Goal: Information Seeking & Learning: Find specific fact

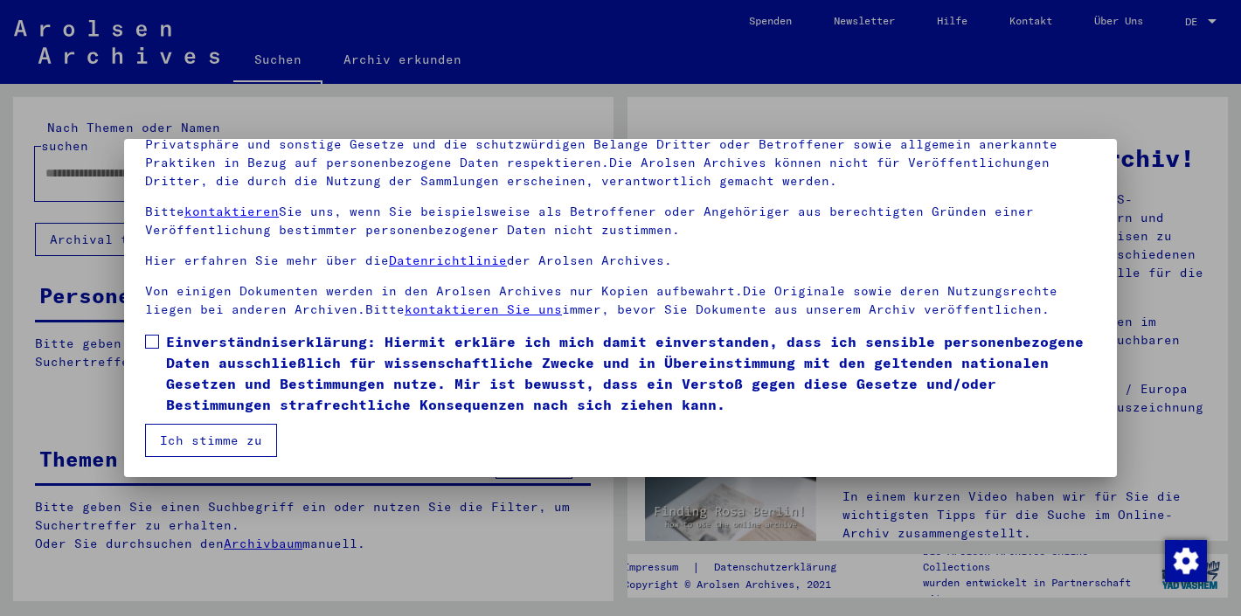
scroll to position [149, 0]
click at [280, 406] on span "Einverständniserklärung: Hiermit erkläre ich mich damit einverstanden, dass ich…" at bounding box center [631, 373] width 930 height 84
click at [214, 455] on button "Ich stimme zu" at bounding box center [211, 440] width 132 height 33
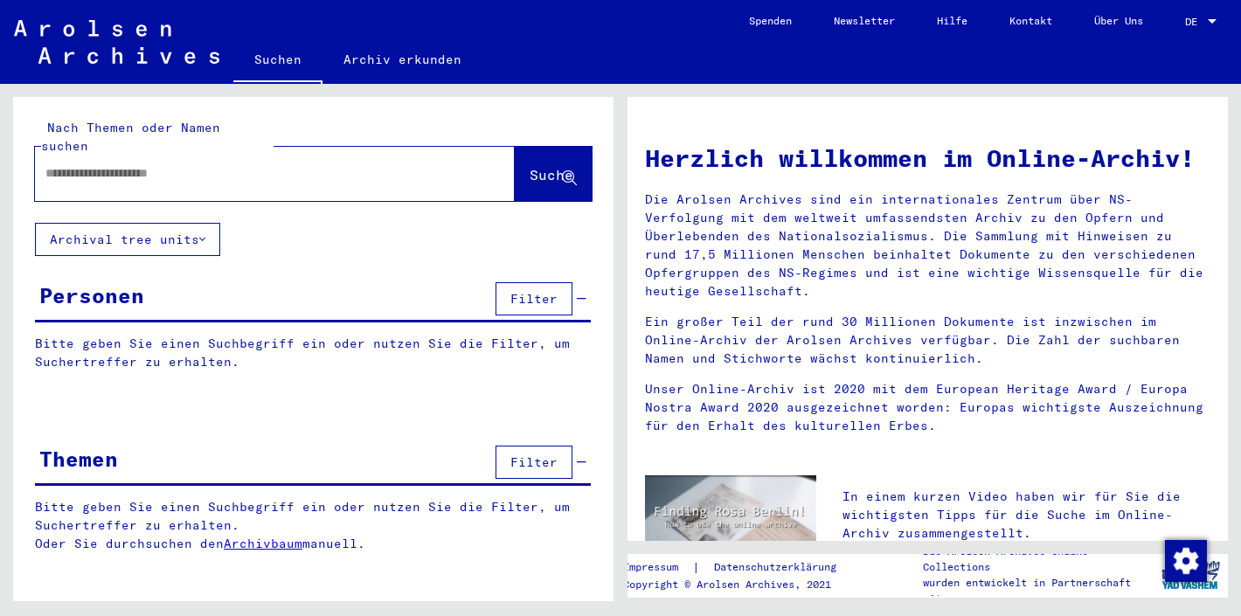
click at [285, 164] on input "text" at bounding box center [253, 173] width 417 height 18
type input "******"
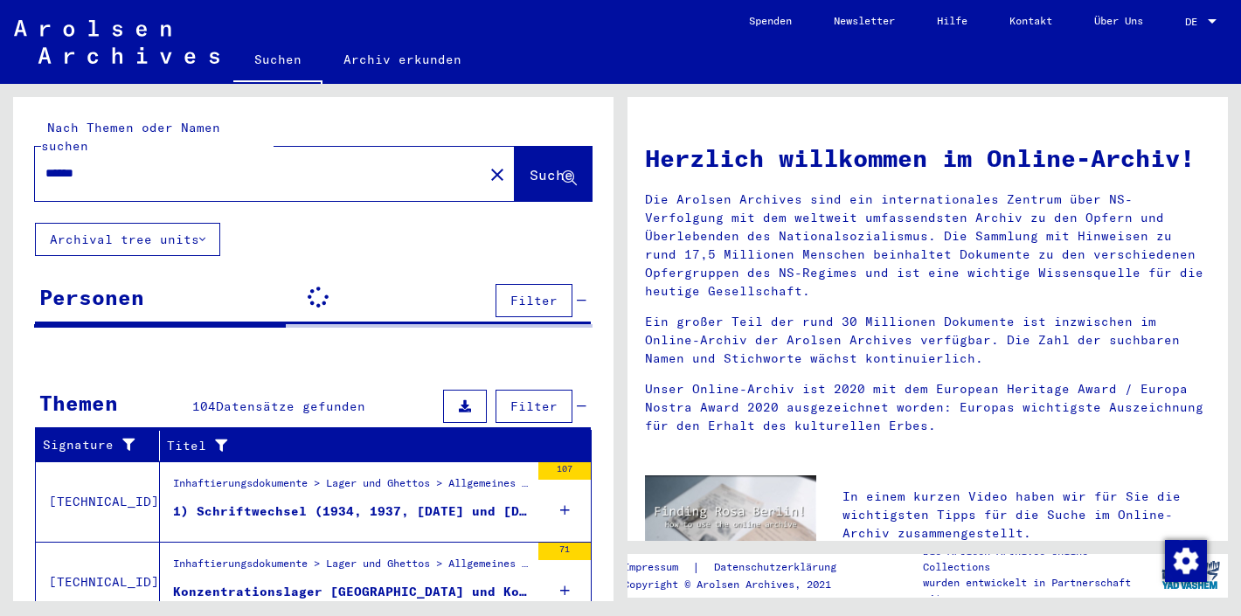
scroll to position [90, 0]
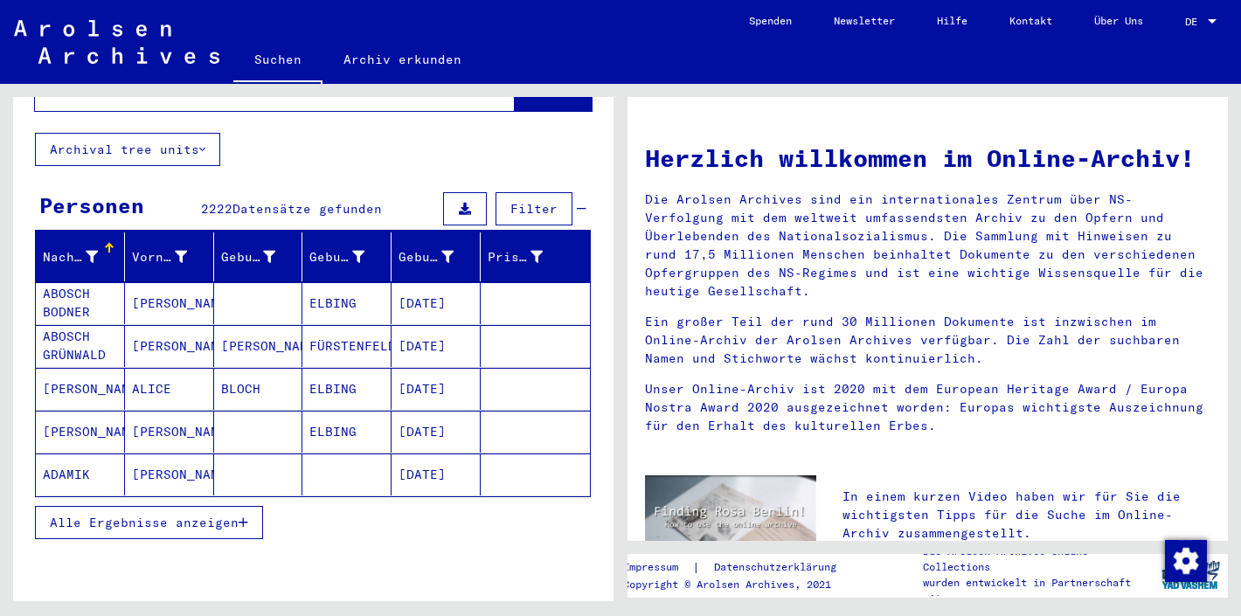
click at [198, 515] on span "Alle Ergebnisse anzeigen" at bounding box center [144, 523] width 189 height 16
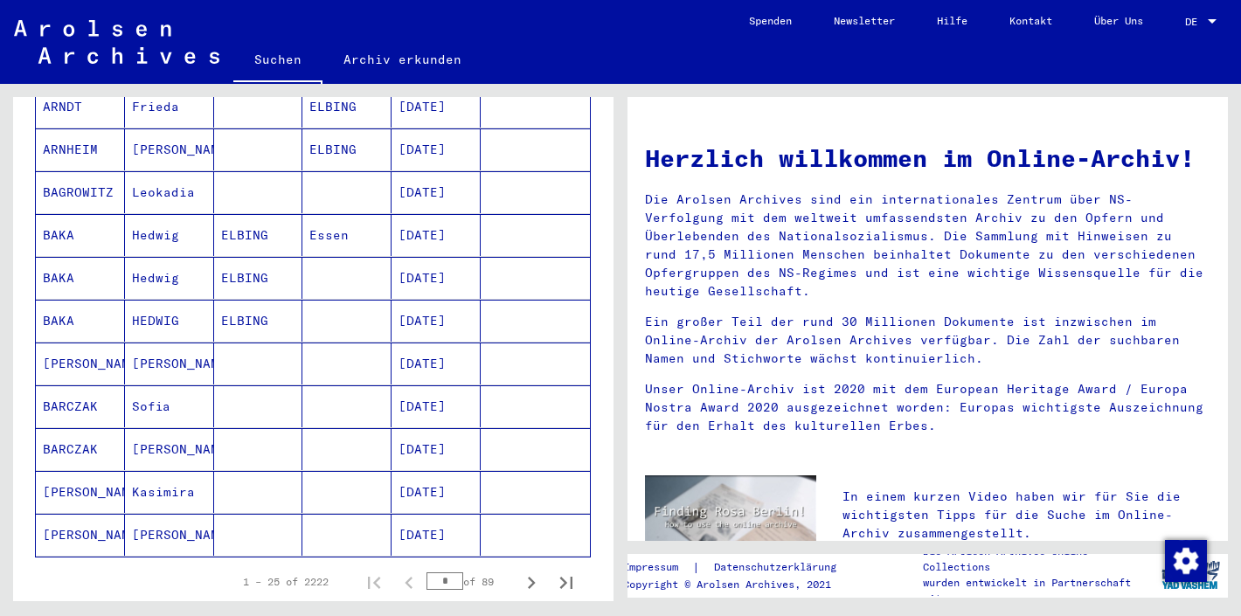
scroll to position [968, 0]
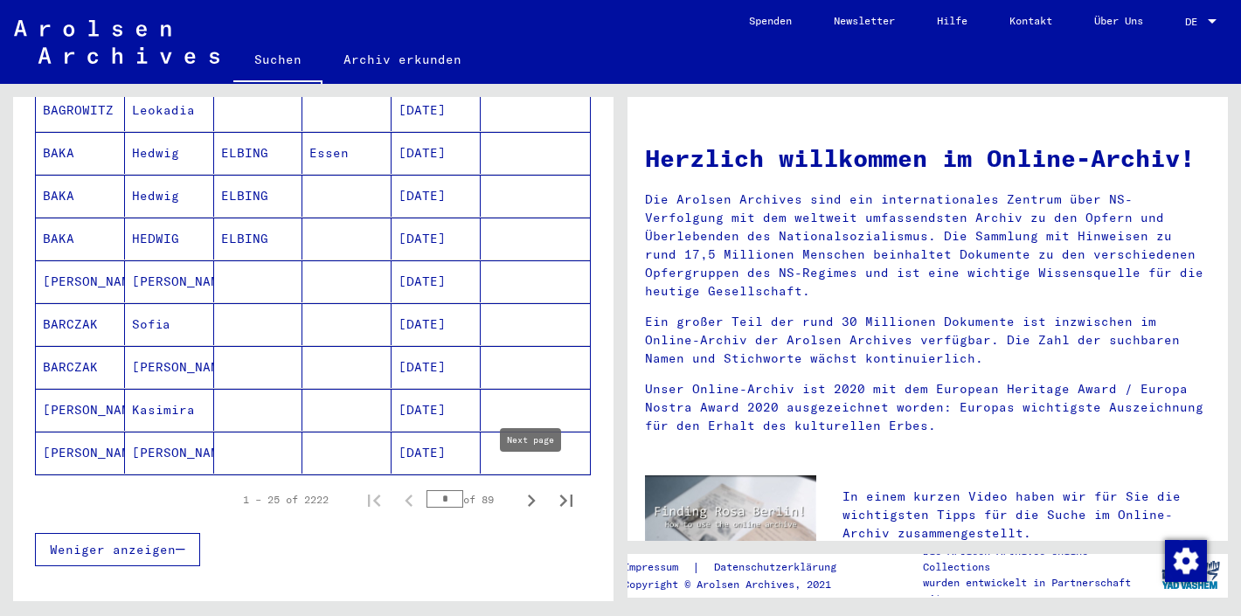
click at [524, 489] on icon "Next page" at bounding box center [531, 501] width 24 height 24
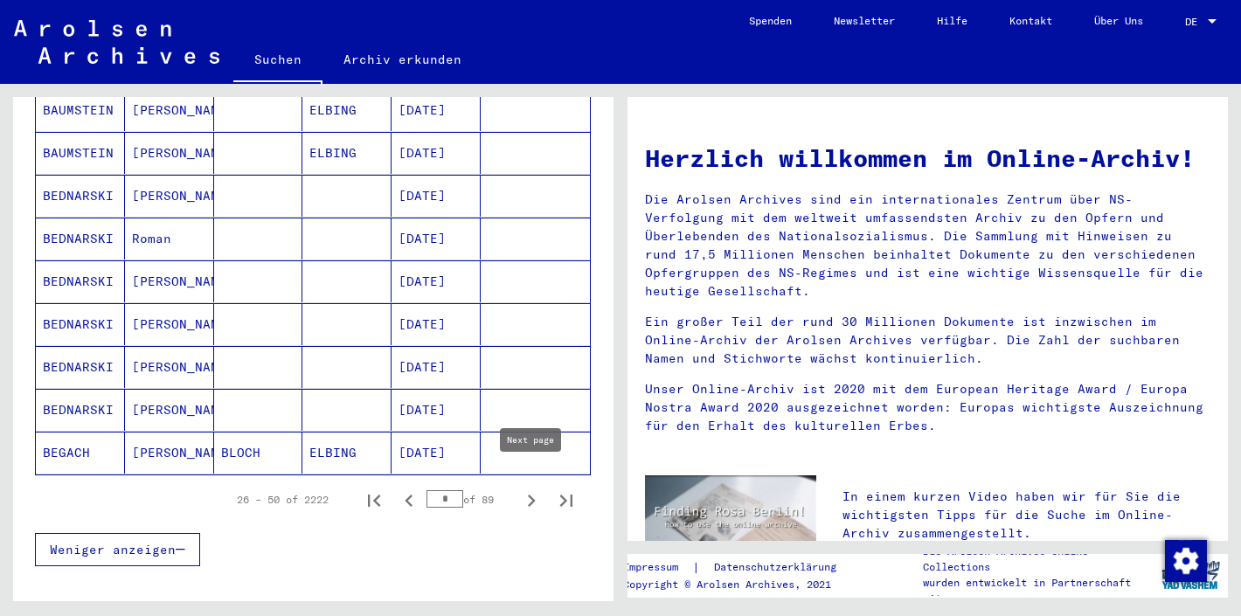
click at [524, 489] on icon "Next page" at bounding box center [531, 501] width 24 height 24
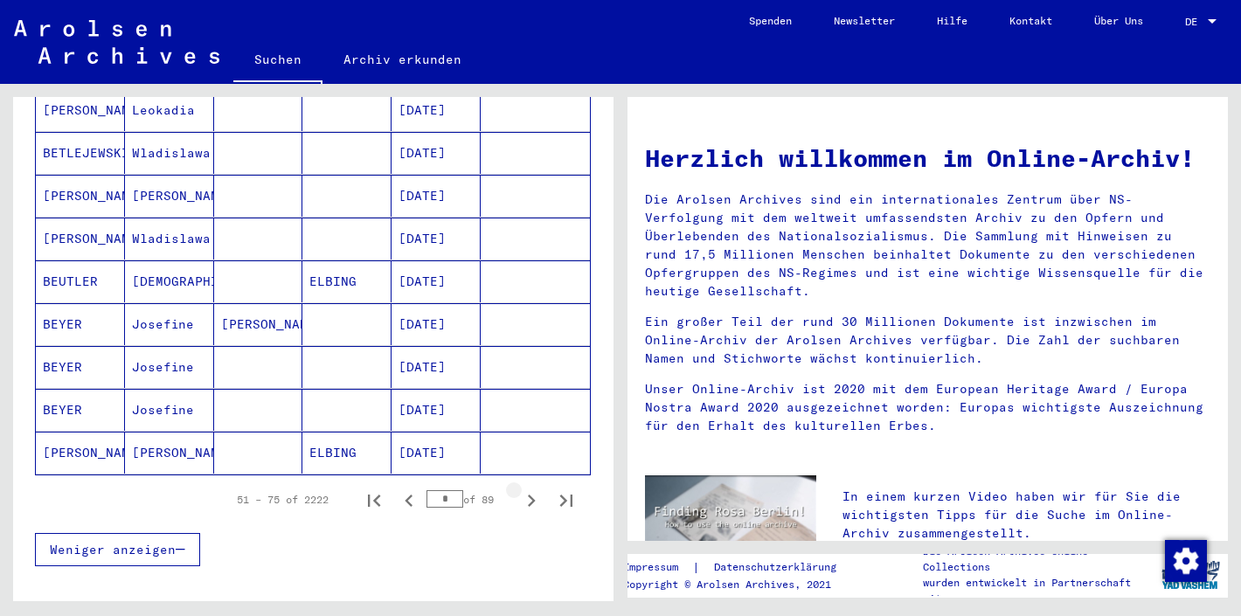
click at [524, 489] on icon "Next page" at bounding box center [531, 501] width 24 height 24
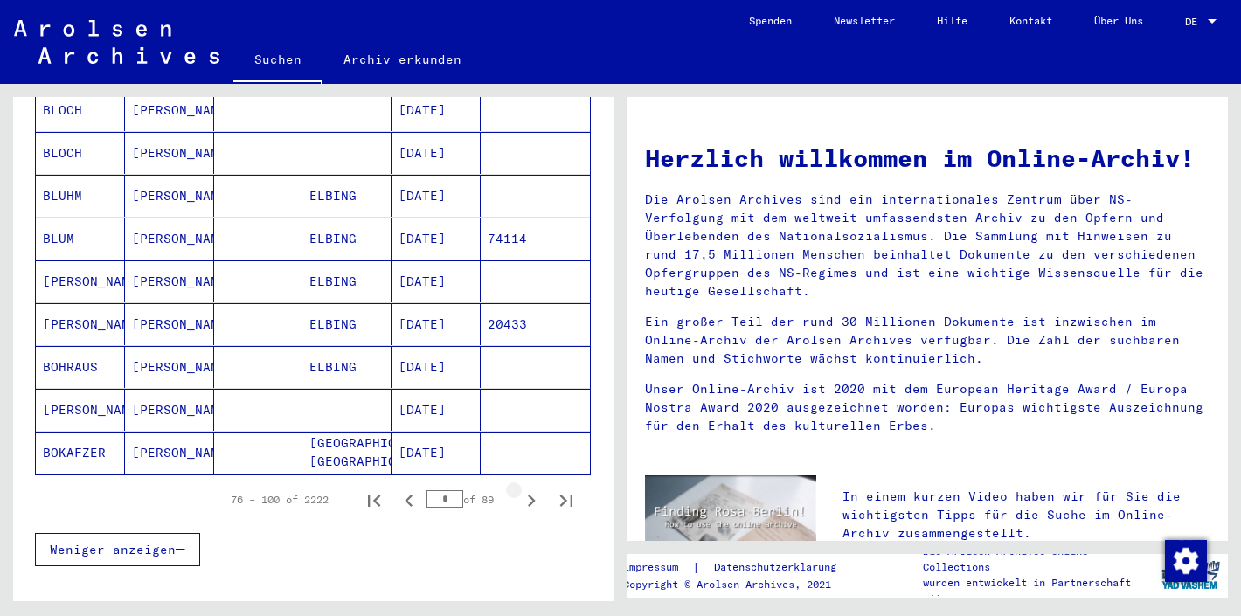
click at [524, 489] on icon "Next page" at bounding box center [531, 501] width 24 height 24
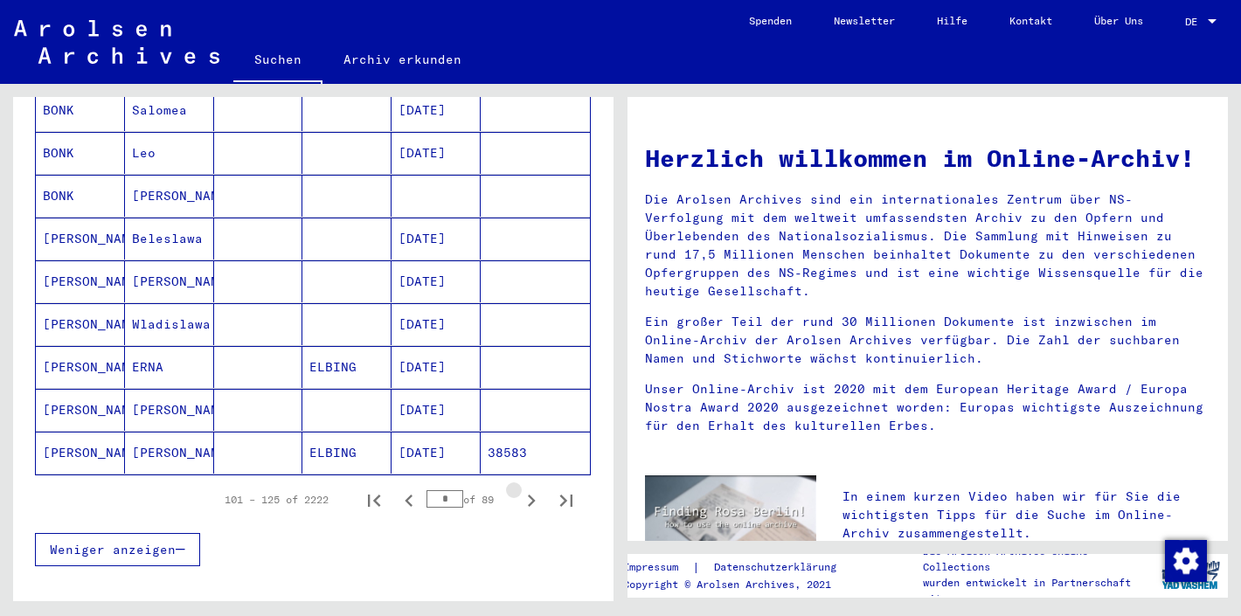
click at [524, 489] on icon "Next page" at bounding box center [531, 501] width 24 height 24
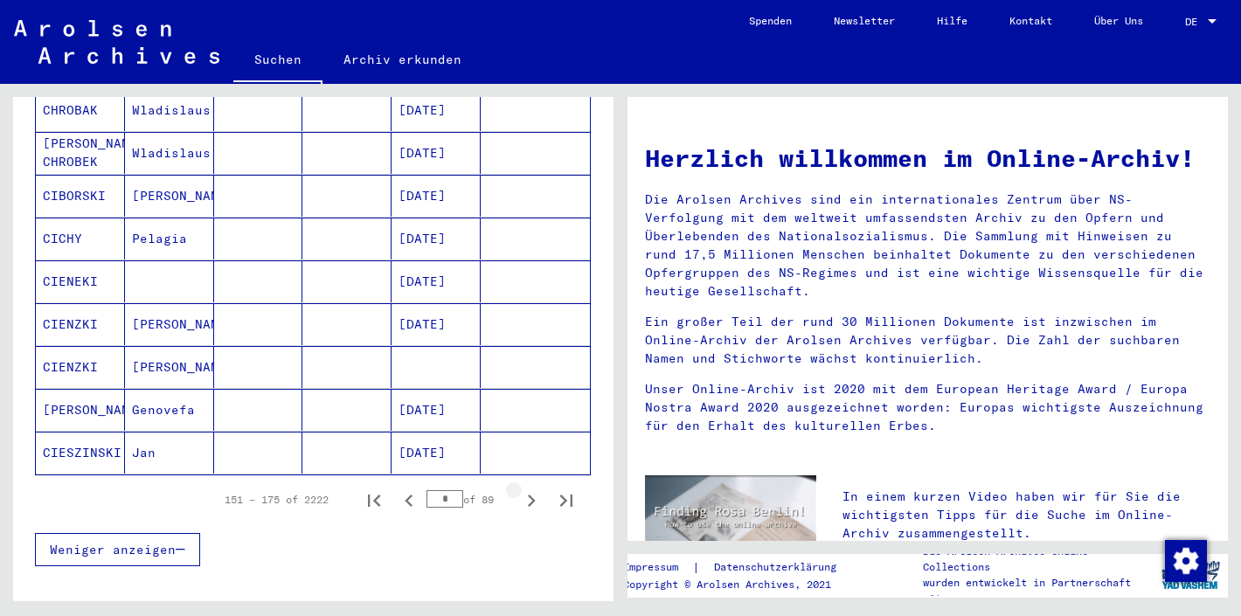
click at [524, 489] on icon "Next page" at bounding box center [531, 501] width 24 height 24
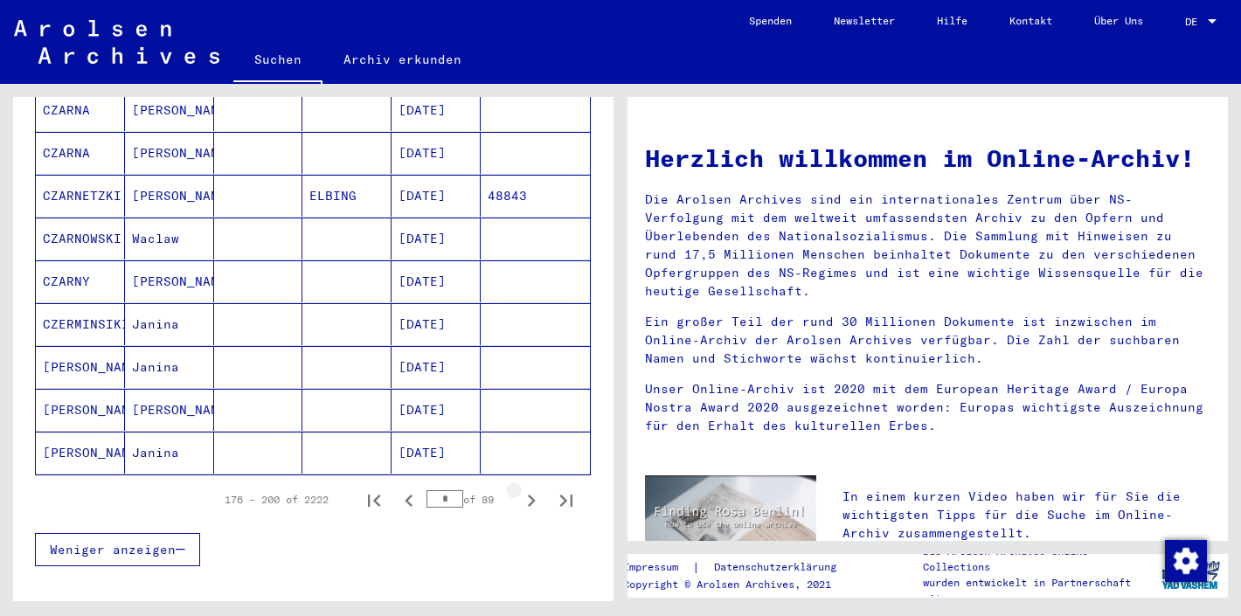
click at [524, 489] on icon "Next page" at bounding box center [531, 501] width 24 height 24
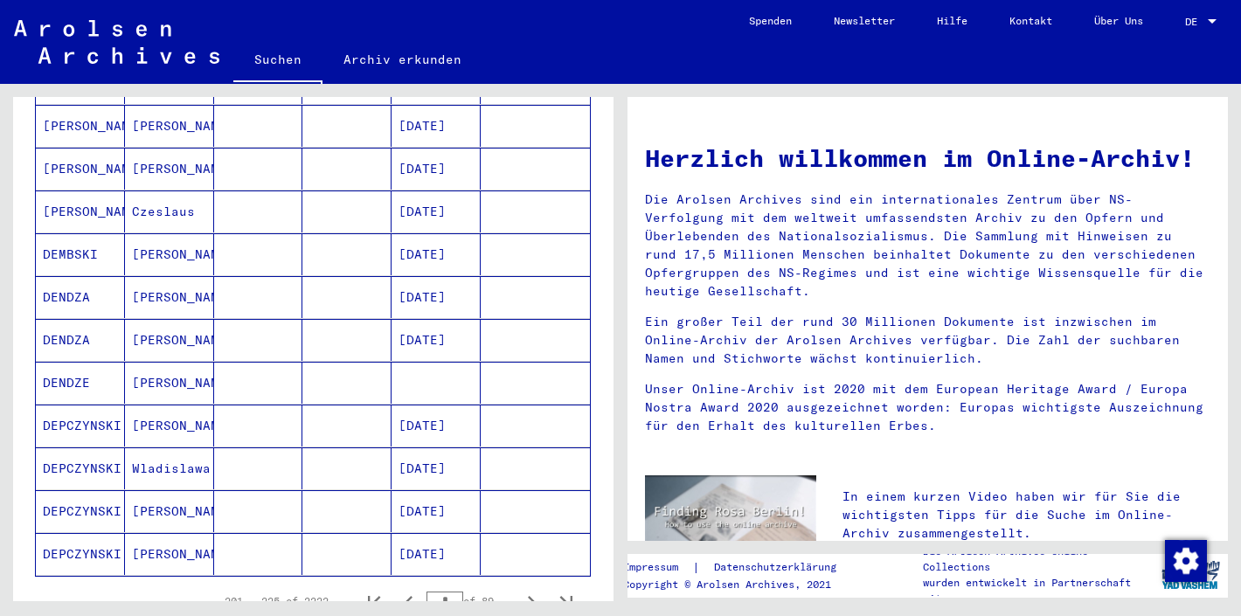
scroll to position [926, 0]
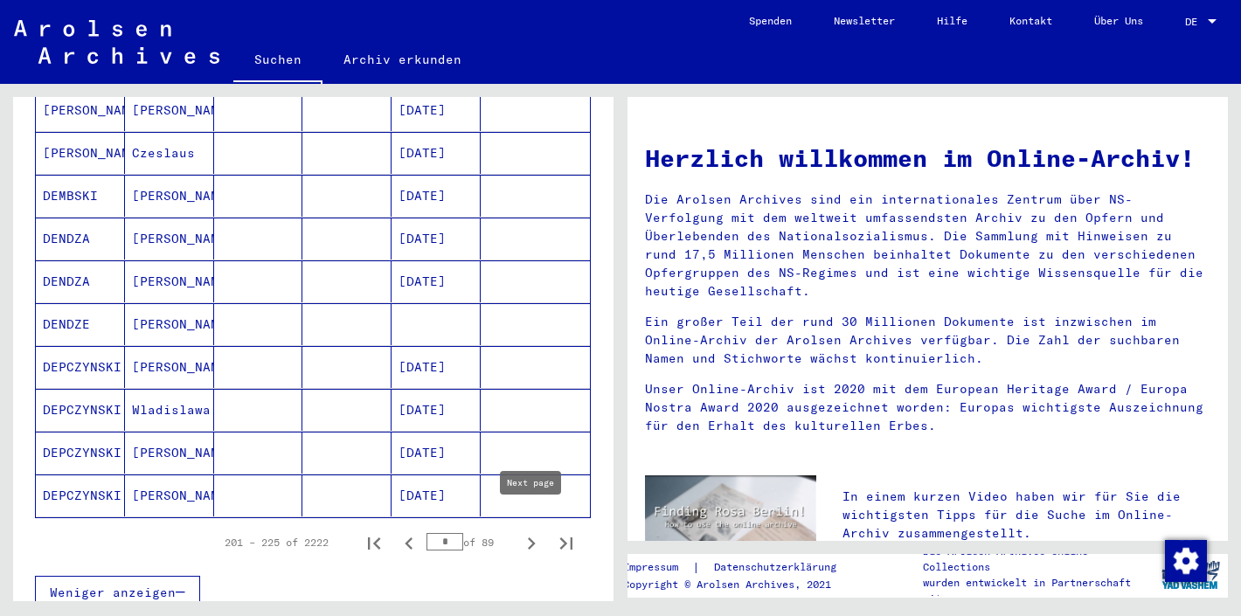
click at [524, 531] on icon "Next page" at bounding box center [531, 543] width 24 height 24
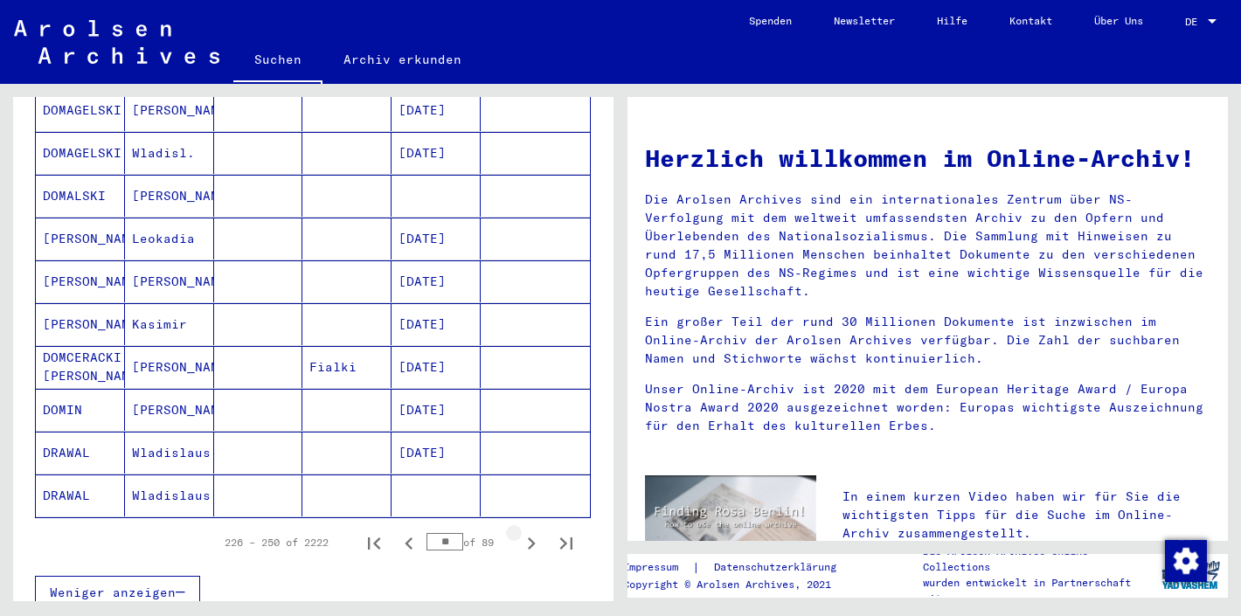
click at [524, 531] on icon "Next page" at bounding box center [531, 543] width 24 height 24
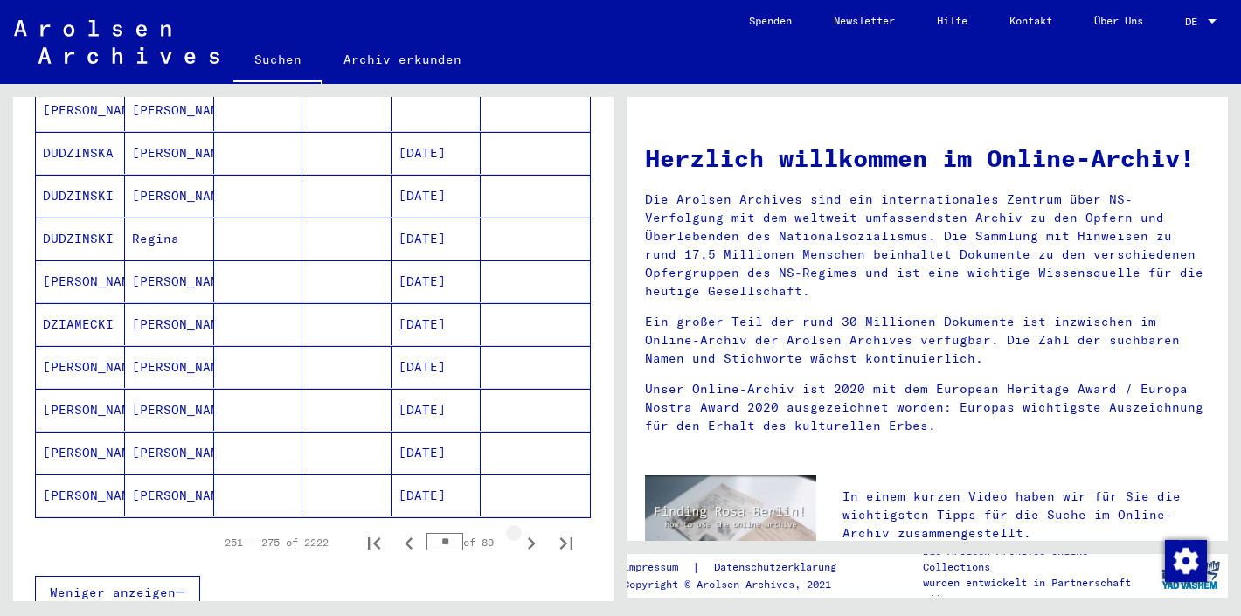
click at [524, 531] on icon "Next page" at bounding box center [531, 543] width 24 height 24
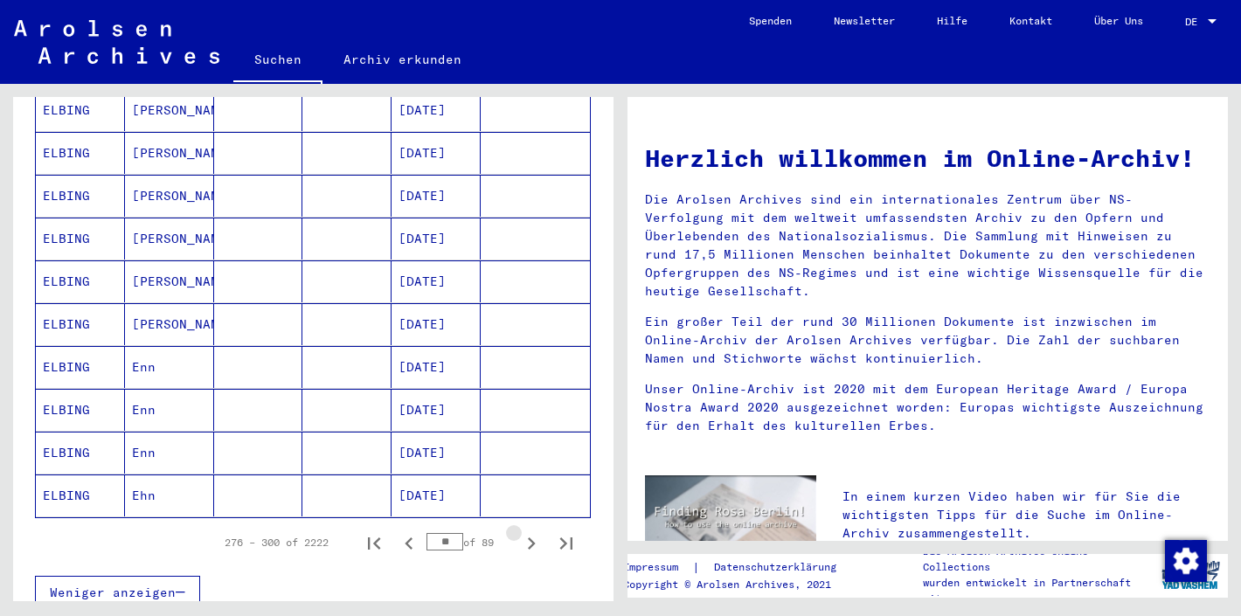
click at [524, 531] on icon "Next page" at bounding box center [531, 543] width 24 height 24
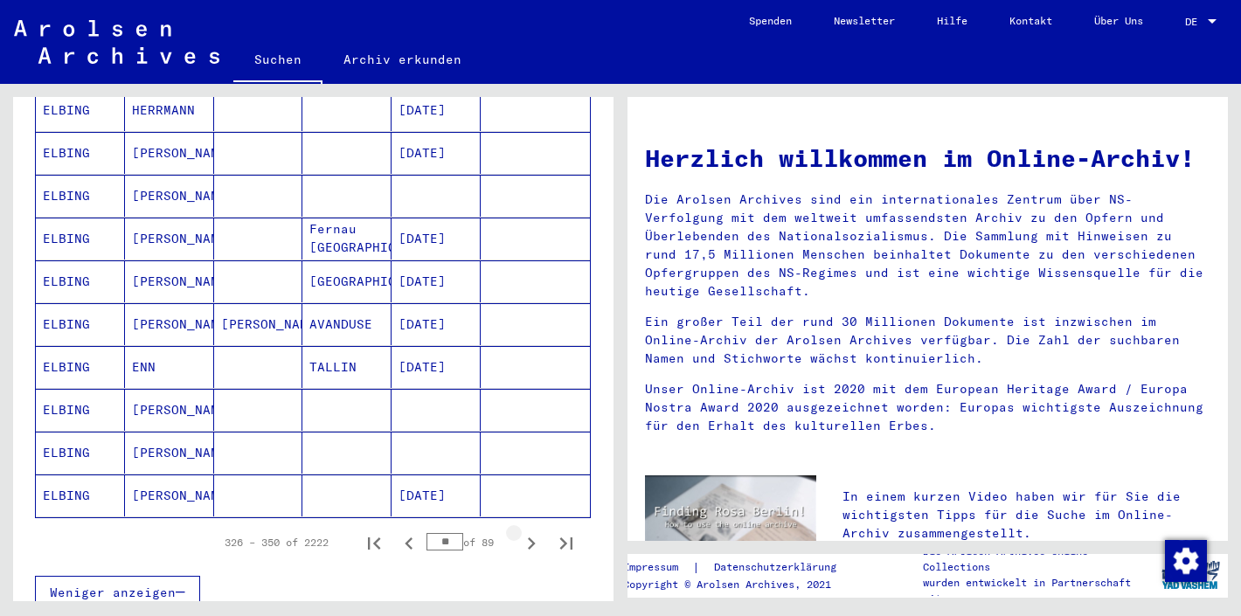
click at [524, 531] on icon "Next page" at bounding box center [531, 543] width 24 height 24
type input "**"
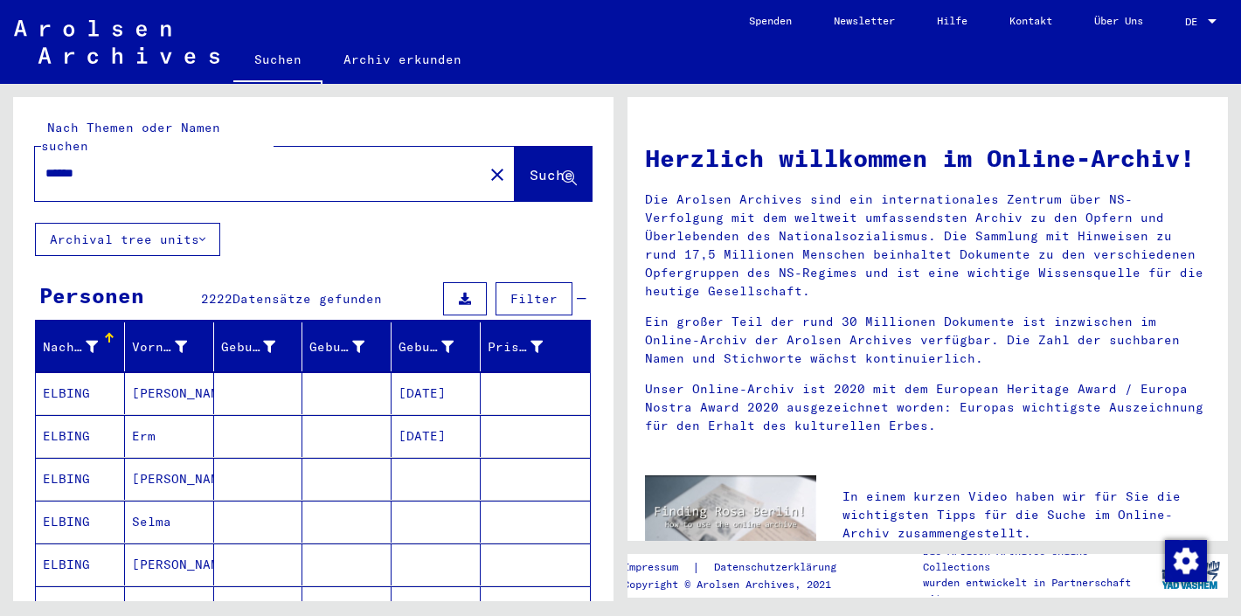
scroll to position [0, 0]
click at [221, 164] on input "******" at bounding box center [253, 173] width 417 height 18
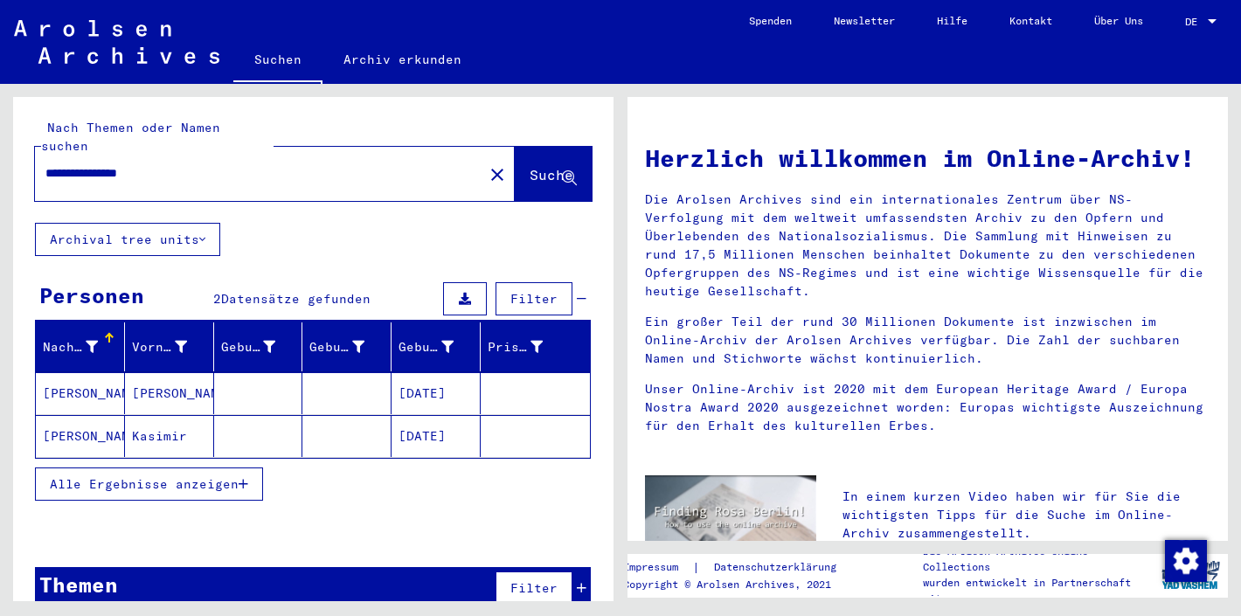
type input "**********"
